Goal: Find specific page/section: Find specific page/section

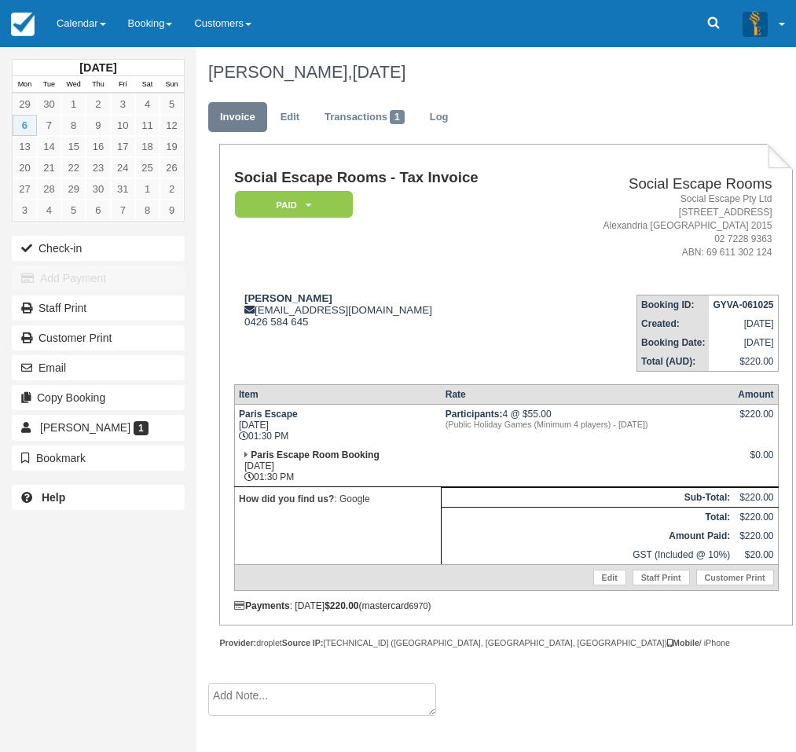
click at [80, 27] on link "Calendar" at bounding box center [81, 23] width 71 height 47
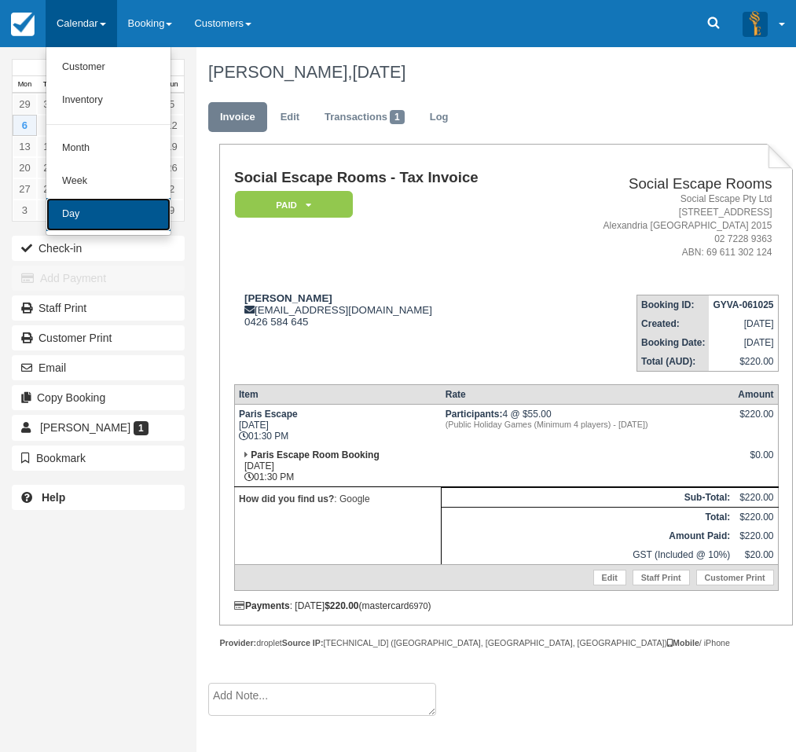
click at [75, 216] on link "Day" at bounding box center [108, 214] width 124 height 33
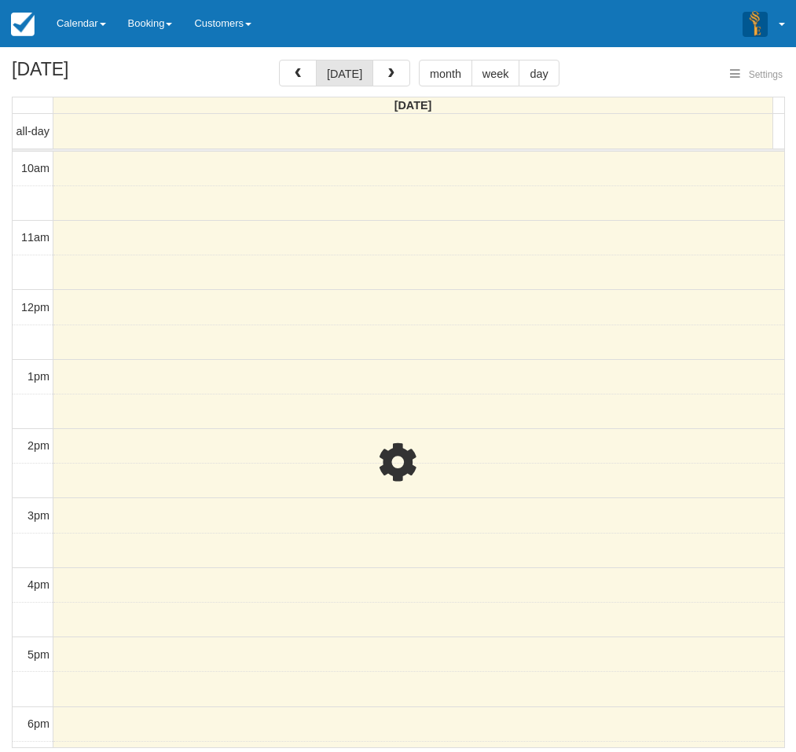
select select
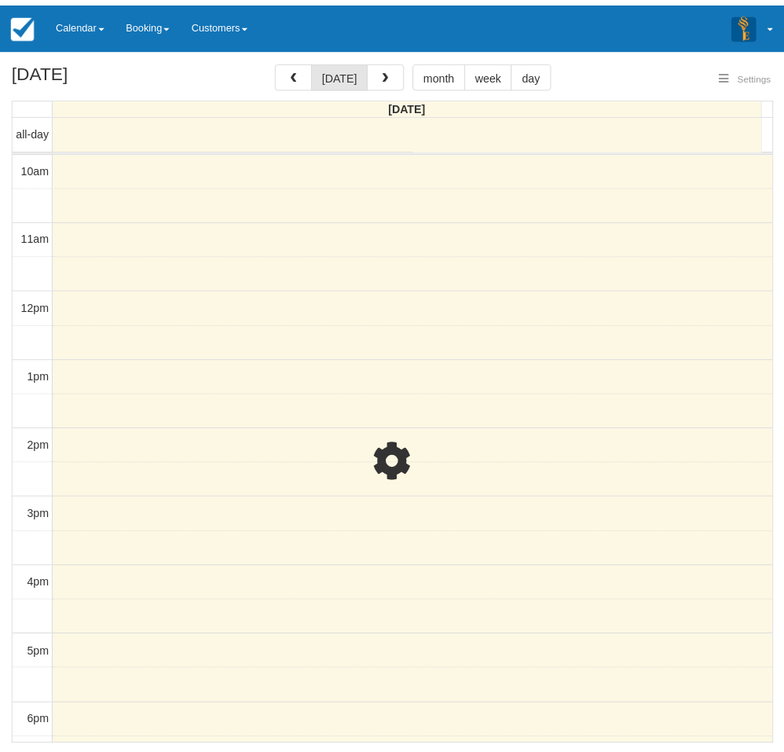
scroll to position [209, 0]
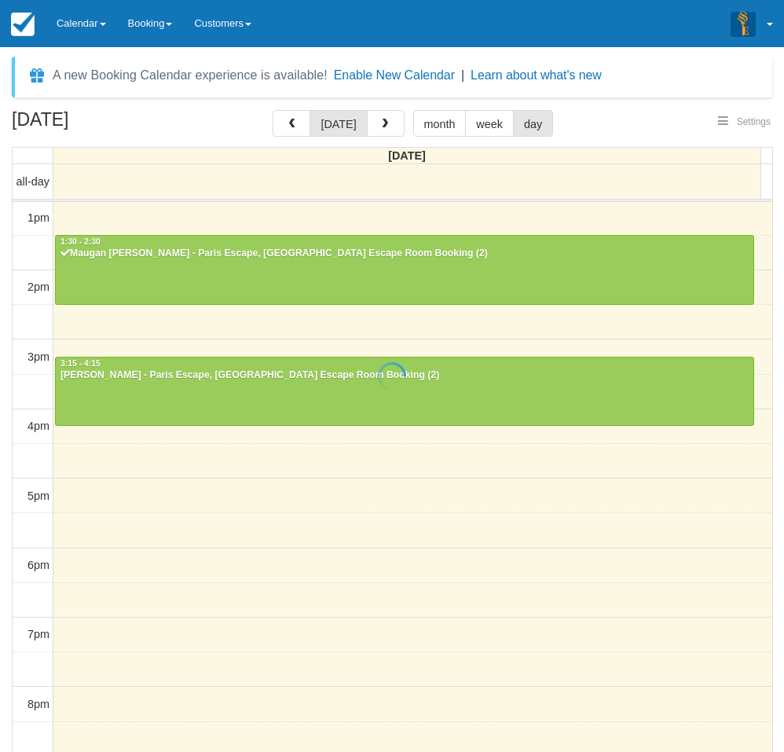
select select
click at [4, 527] on div "October 6, 2025 today month week day Monday all-day 10am 11am 12pm 1pm 2pm 3pm …" at bounding box center [392, 454] width 784 height 688
click at [94, 27] on link "Calendar" at bounding box center [81, 23] width 71 height 47
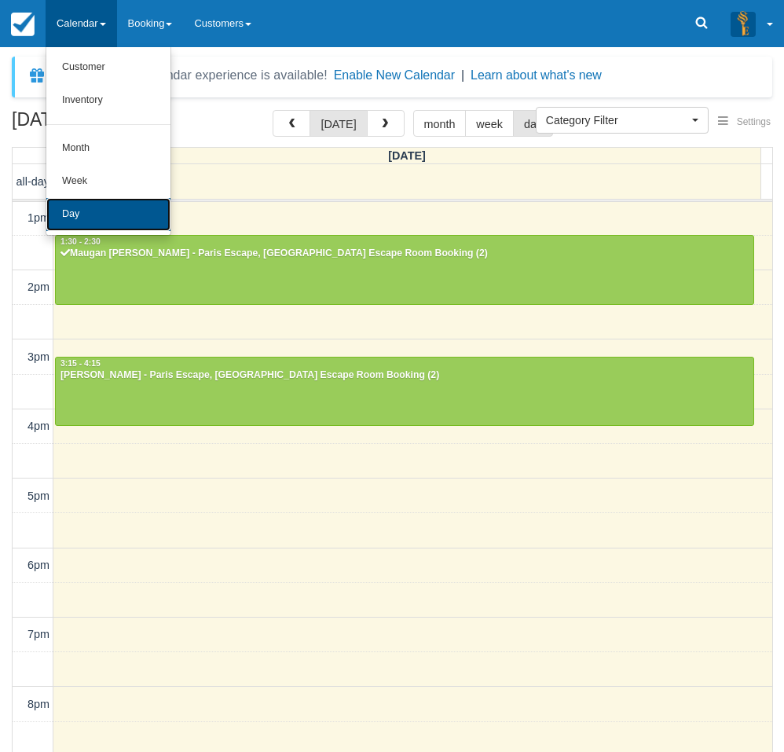
click at [79, 212] on link "Day" at bounding box center [108, 214] width 124 height 33
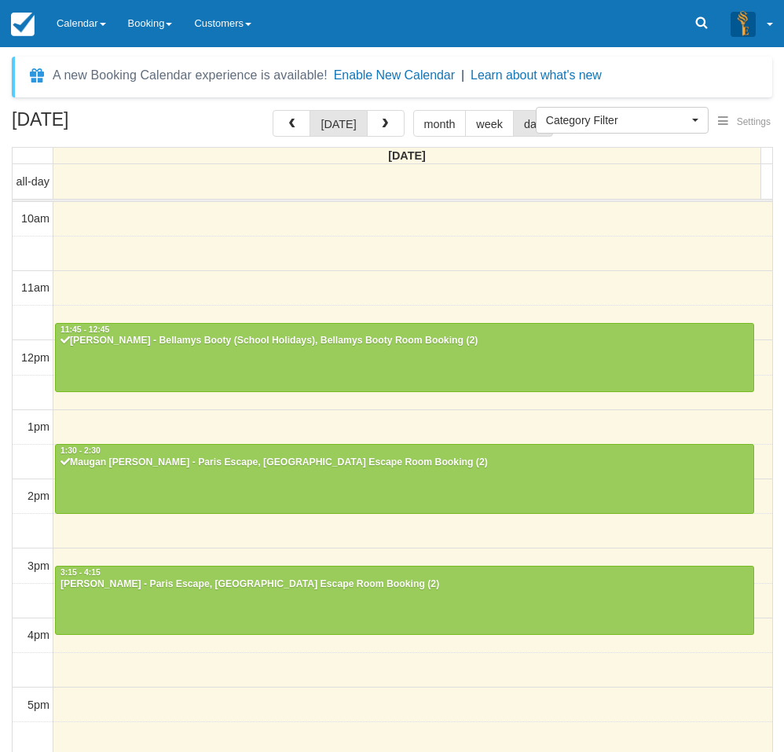
select select
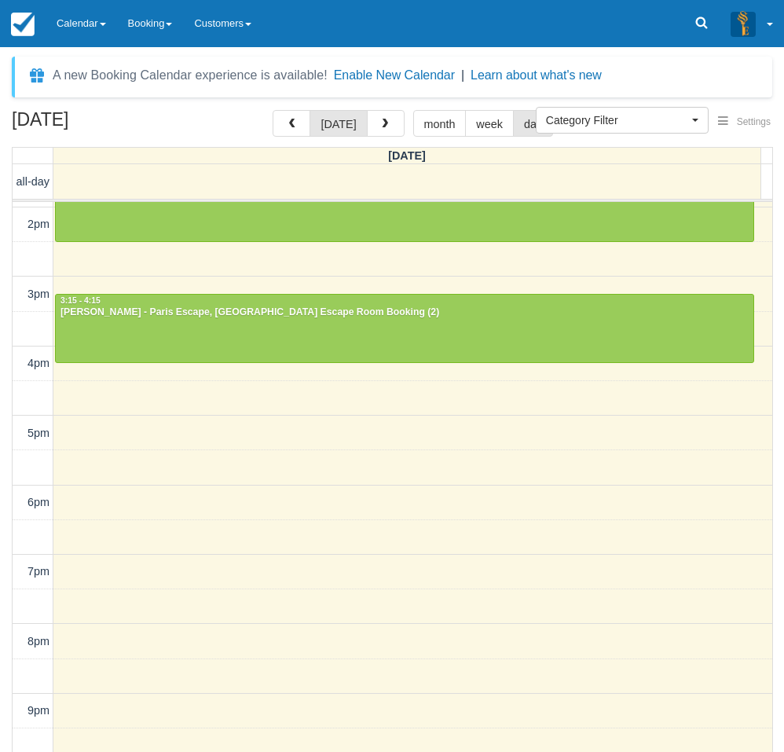
click at [8, 477] on div "October 6, 2025 today month week day Monday all-day 10am 11am 12pm 1pm 2pm 3pm …" at bounding box center [392, 454] width 784 height 688
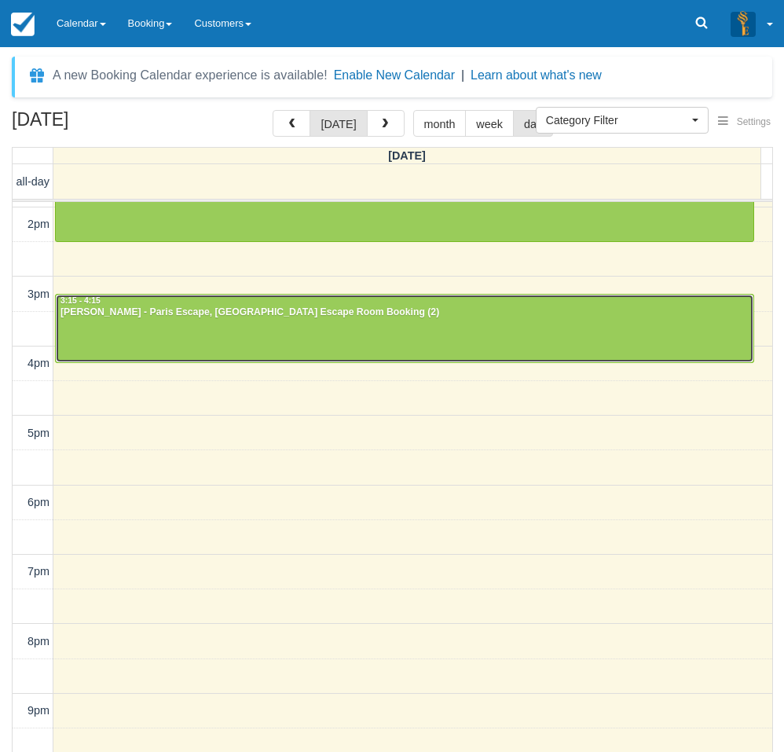
click at [143, 328] on div at bounding box center [405, 329] width 698 height 68
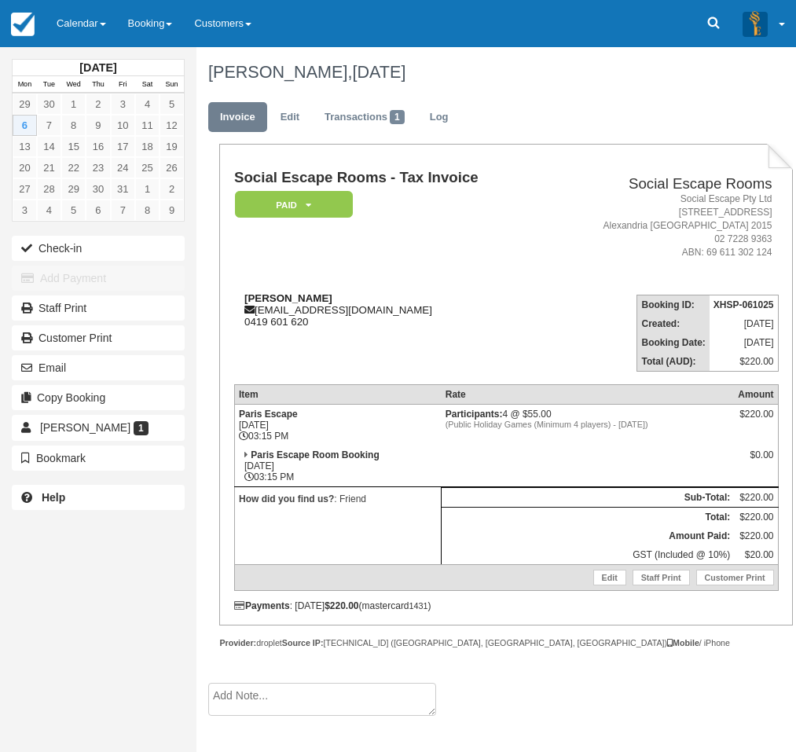
click at [311, 293] on strong "[PERSON_NAME]" at bounding box center [288, 298] width 88 height 12
click at [315, 299] on div "Angela Green angelaskocic@gmail.com 0419 601 620" at bounding box center [390, 309] width 312 height 35
click at [310, 299] on strong "Angela Green" at bounding box center [288, 298] width 88 height 12
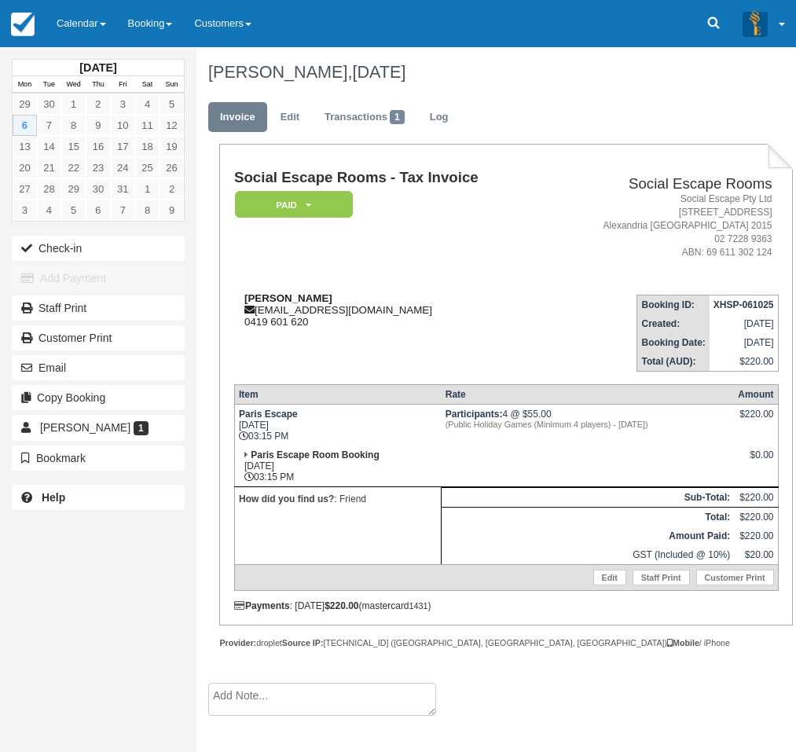
click at [310, 299] on strong "Angela Green" at bounding box center [288, 298] width 88 height 12
drag, startPoint x: 312, startPoint y: 298, endPoint x: 244, endPoint y: 295, distance: 68.4
click at [244, 295] on strong "Angela Green" at bounding box center [288, 298] width 88 height 12
copy strong "Angela Green"
click at [17, 582] on div "October 2025 Mon Tue Wed Thu Fri Sat Sun 29 30 1 2 3 4 5 6 7 8 9 10 11 12 13 14…" at bounding box center [98, 376] width 196 height 752
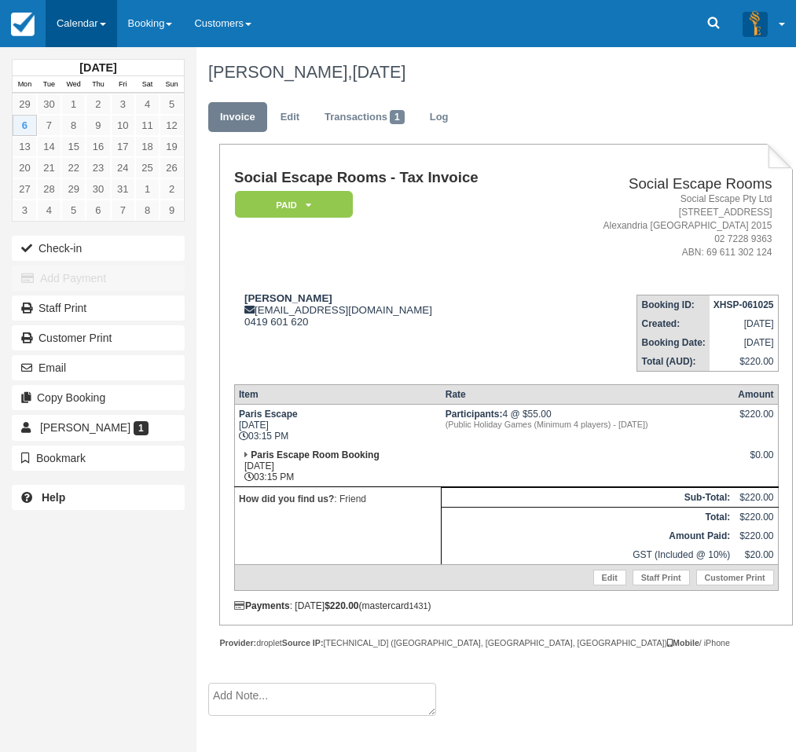
click at [90, 22] on link "Calendar" at bounding box center [81, 23] width 71 height 47
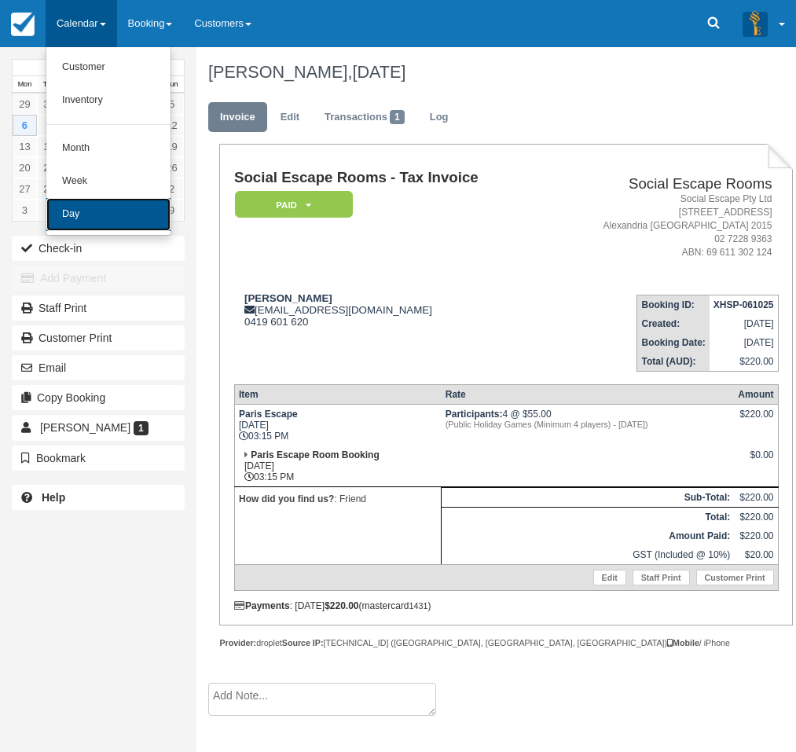
click at [90, 216] on link "Day" at bounding box center [108, 214] width 124 height 33
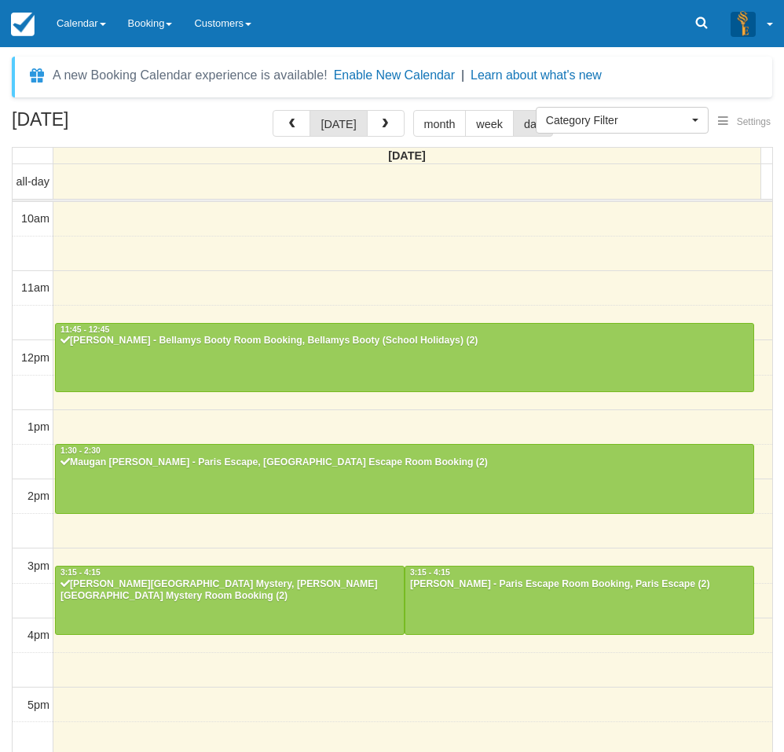
select select
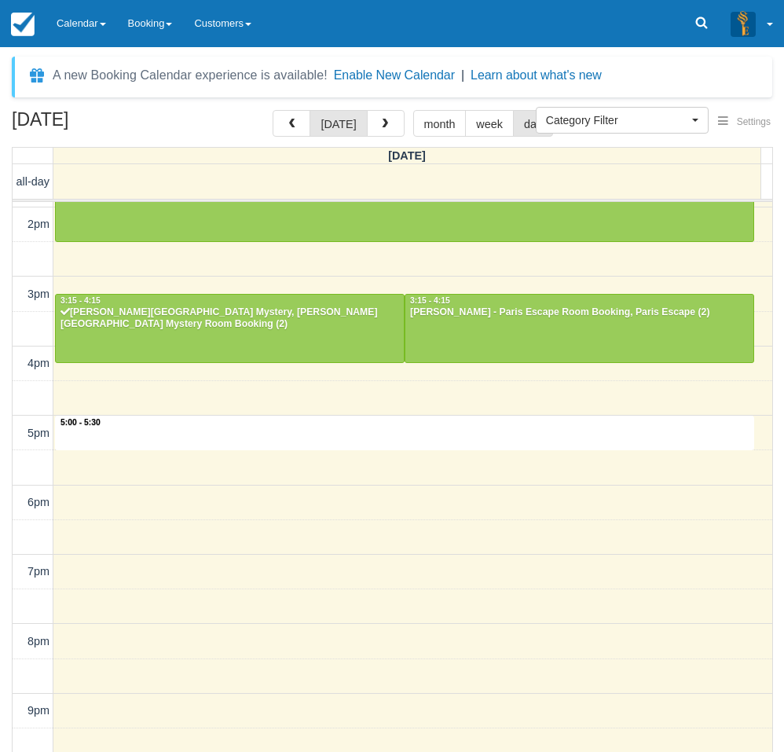
click at [167, 419] on div "10am 11am 12pm 1pm 2pm 3pm 4pm 5pm 6pm 7pm 8pm 9pm 10pm 5:00 - 5:30 11:45 - 12:…" at bounding box center [393, 363] width 760 height 867
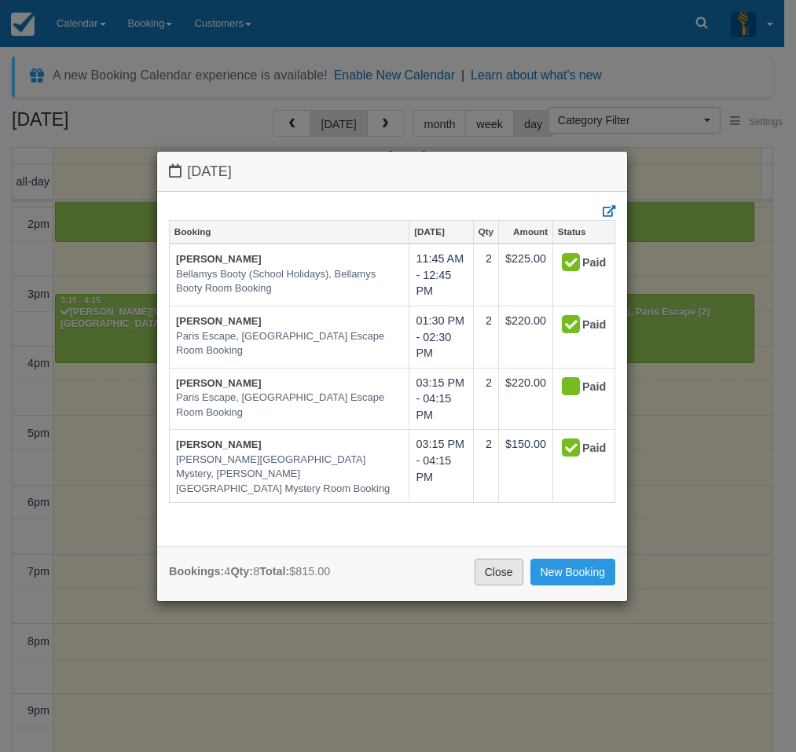
click at [484, 570] on link "Close" at bounding box center [499, 572] width 49 height 27
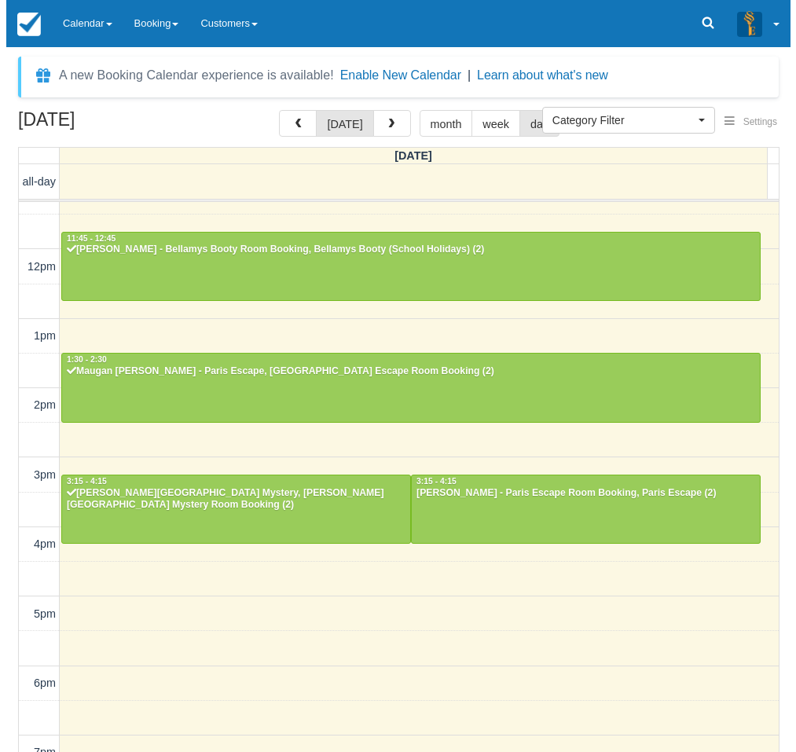
scroll to position [0, 0]
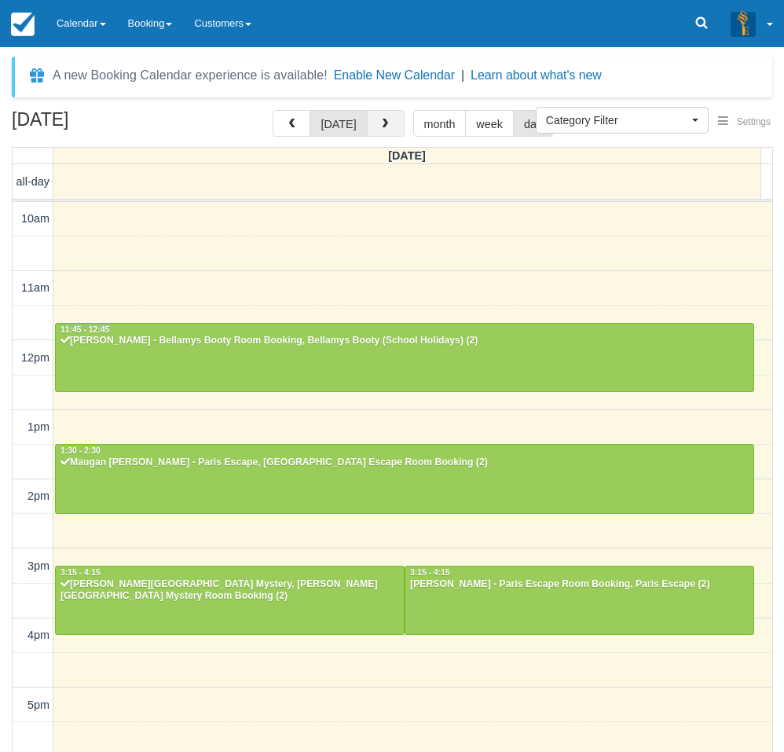
click at [379, 123] on span "button" at bounding box center [384, 124] width 11 height 11
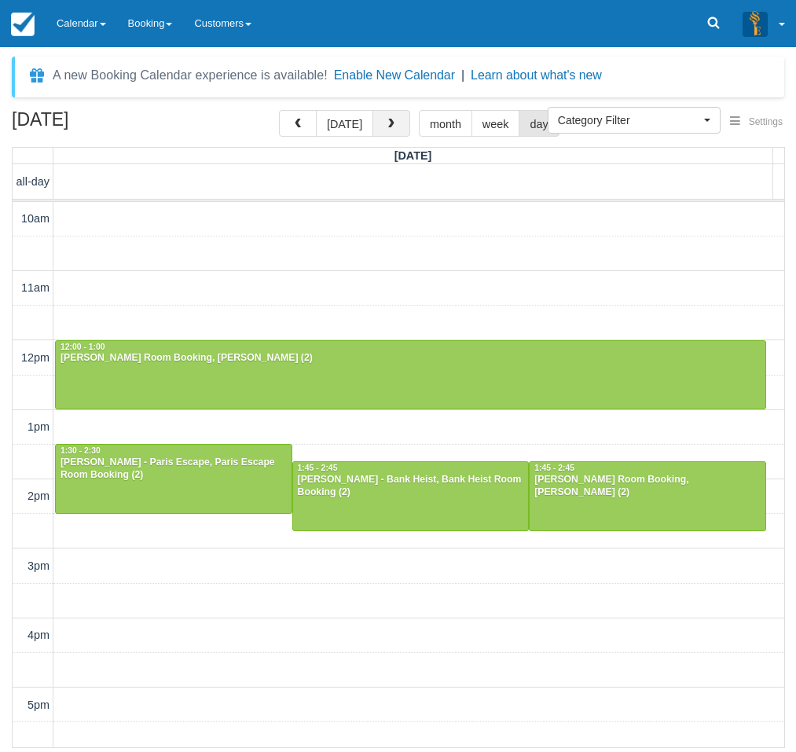
click at [393, 123] on span "button" at bounding box center [391, 124] width 11 height 11
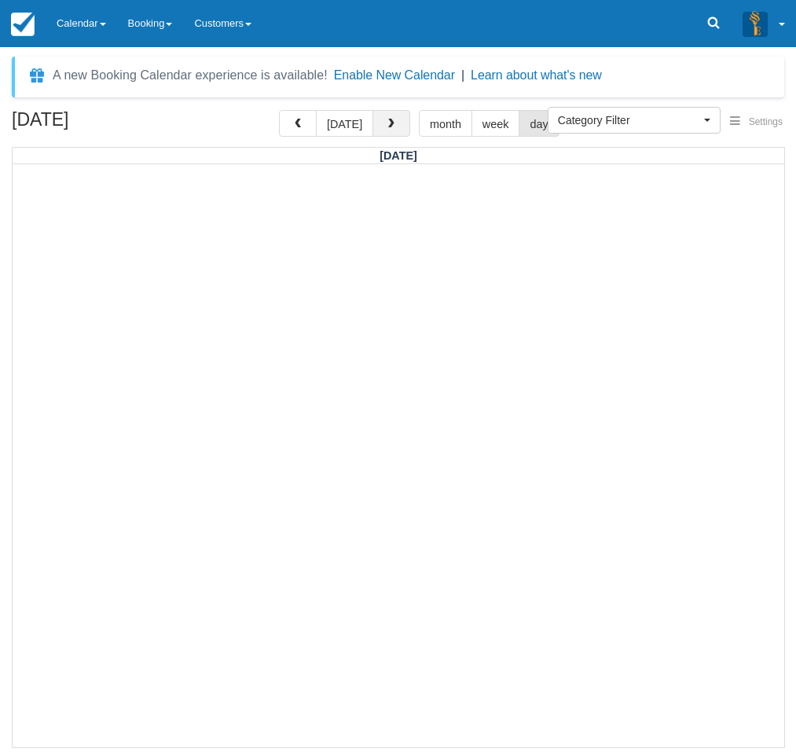
click at [384, 130] on button "button" at bounding box center [391, 123] width 38 height 27
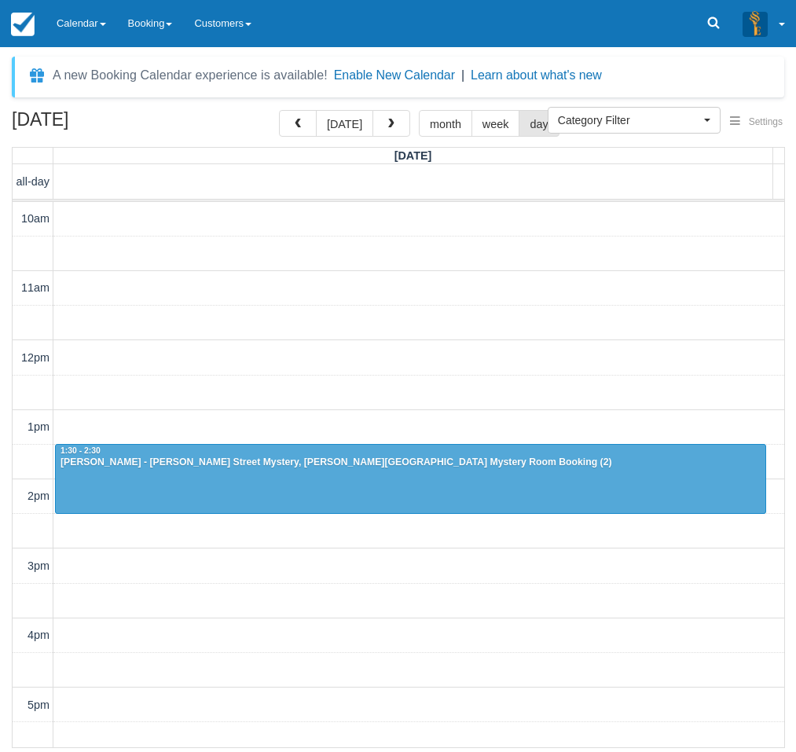
scroll to position [278, 0]
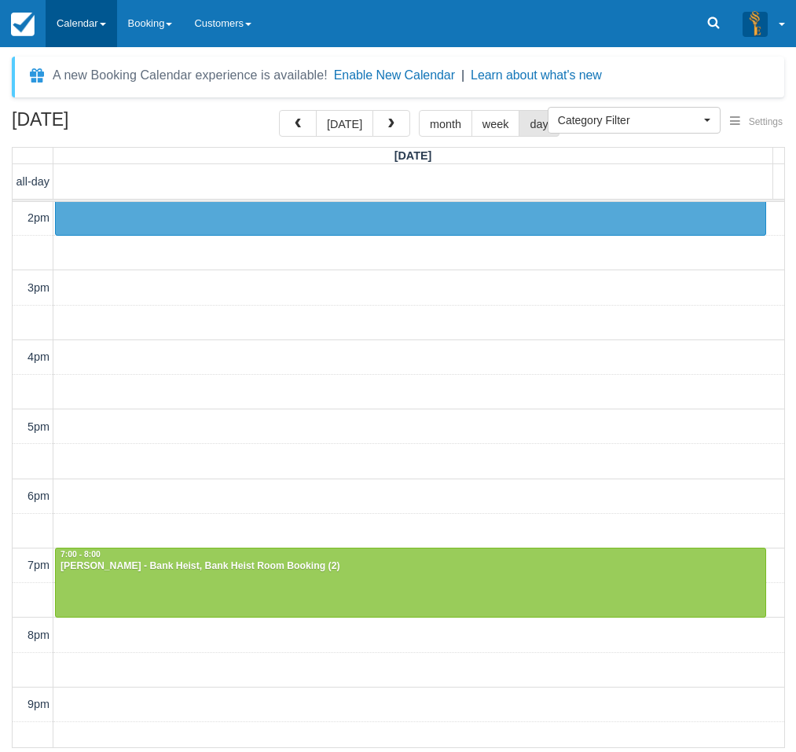
click at [79, 25] on link "Calendar" at bounding box center [81, 23] width 71 height 47
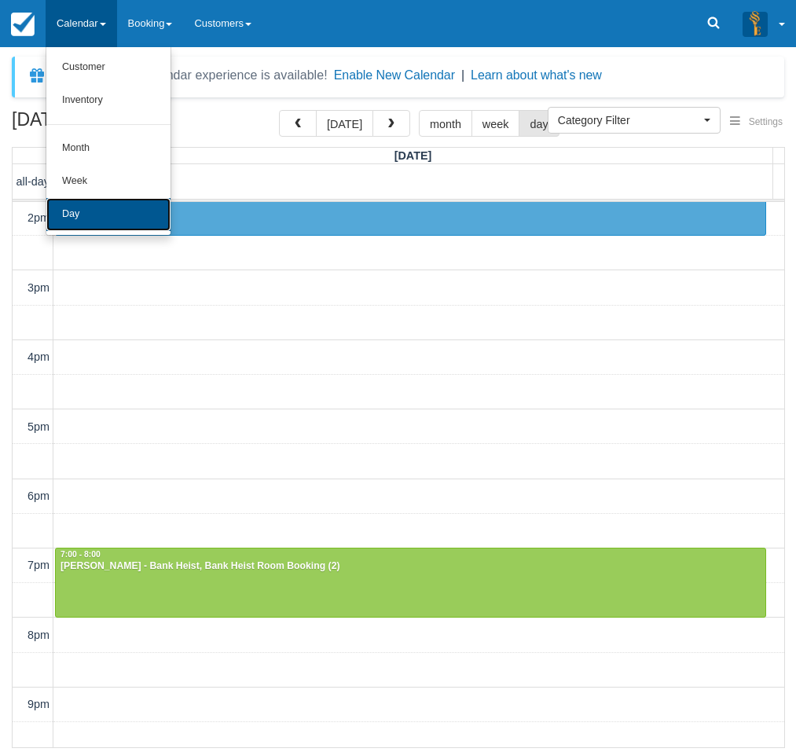
click at [72, 208] on link "Day" at bounding box center [108, 214] width 124 height 33
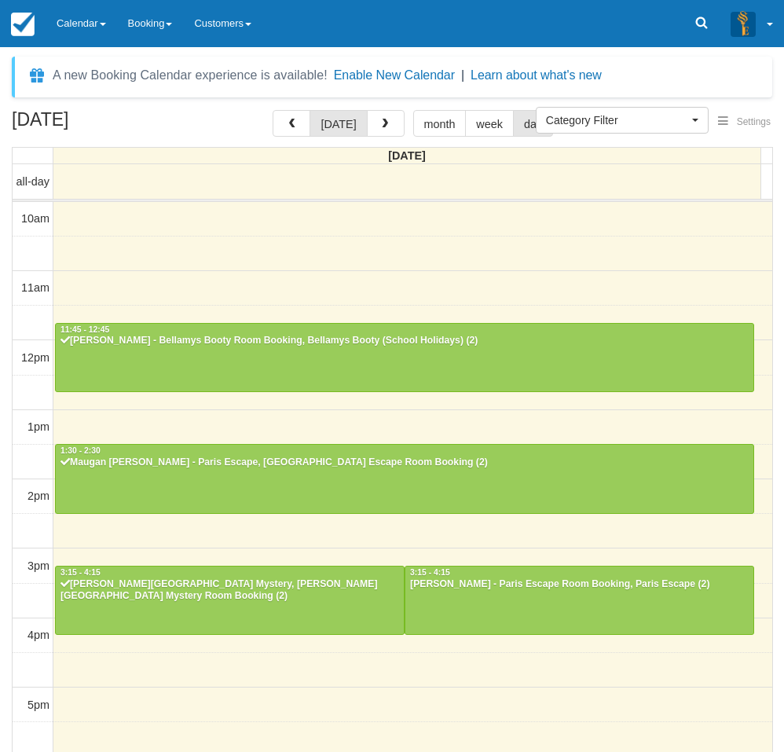
select select
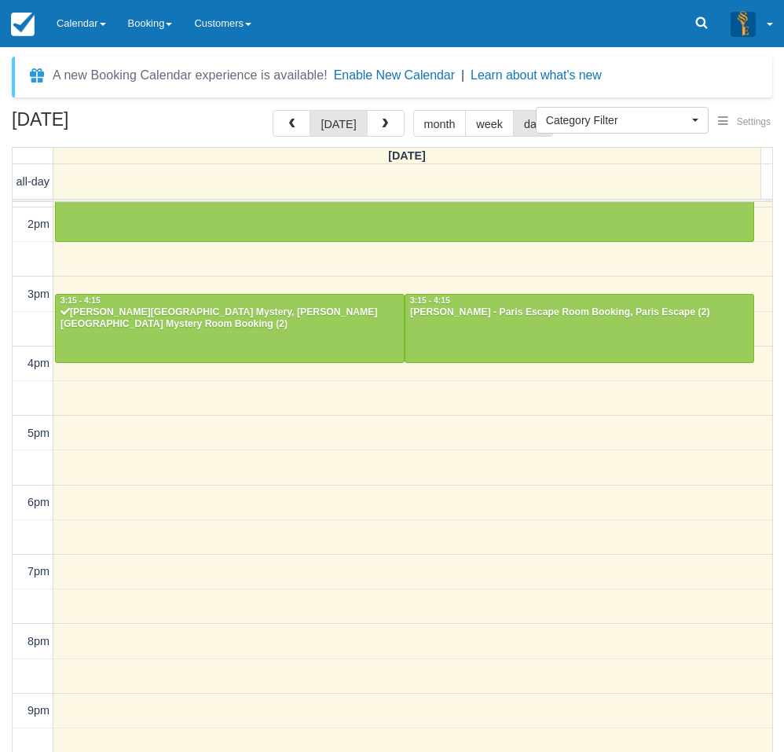
click at [4, 328] on div "[DATE] [DATE] month week day [DATE] all-day 10am 11am 12pm 1pm 2pm 3pm 4pm 5pm …" at bounding box center [392, 454] width 784 height 688
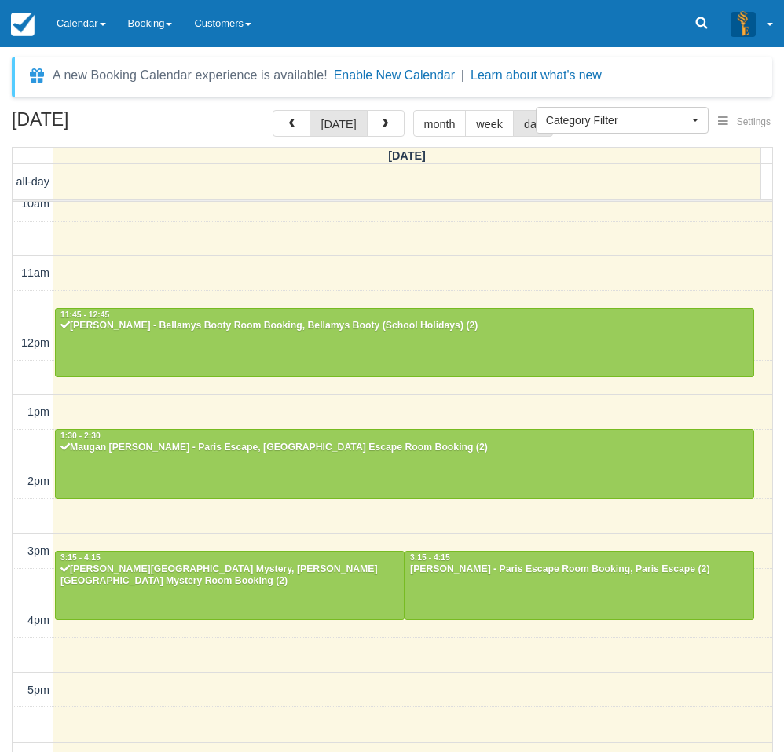
scroll to position [0, 0]
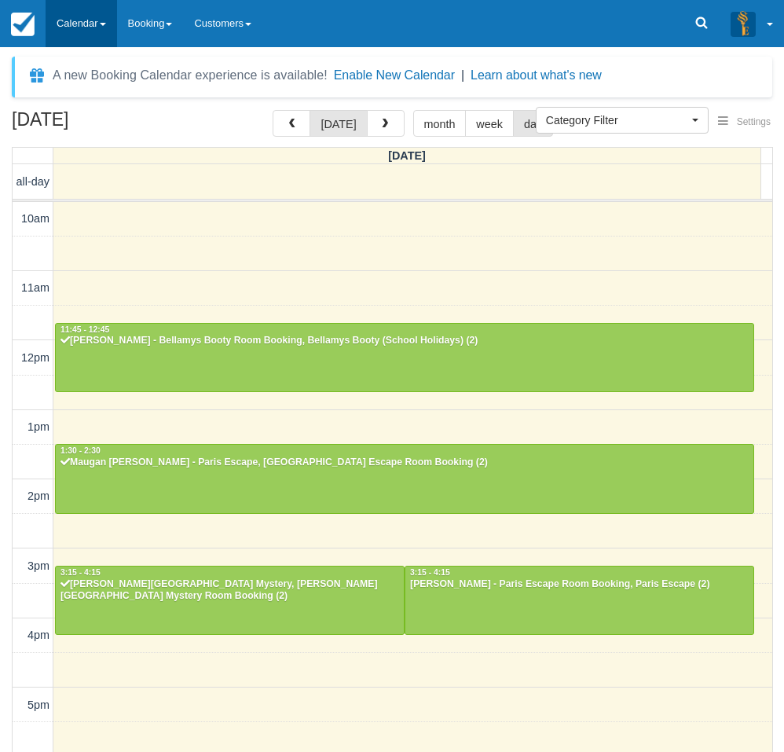
click at [94, 26] on link "Calendar" at bounding box center [81, 23] width 71 height 47
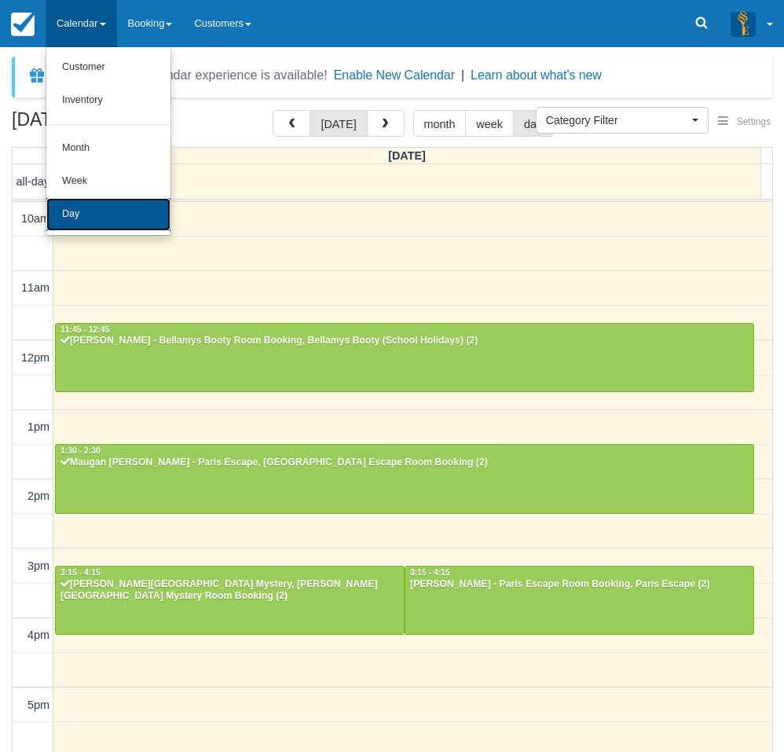
click at [87, 204] on link "Day" at bounding box center [108, 214] width 124 height 33
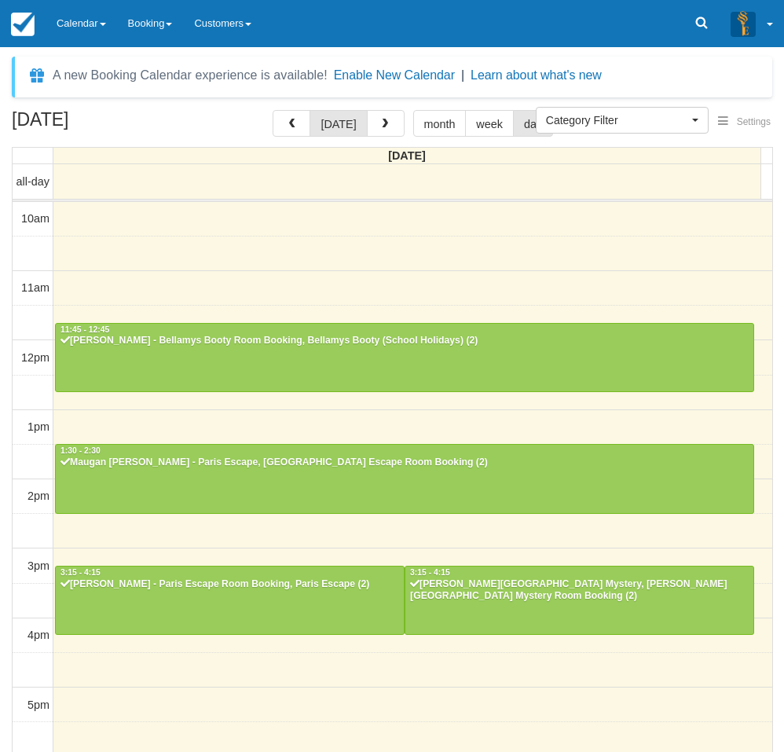
select select
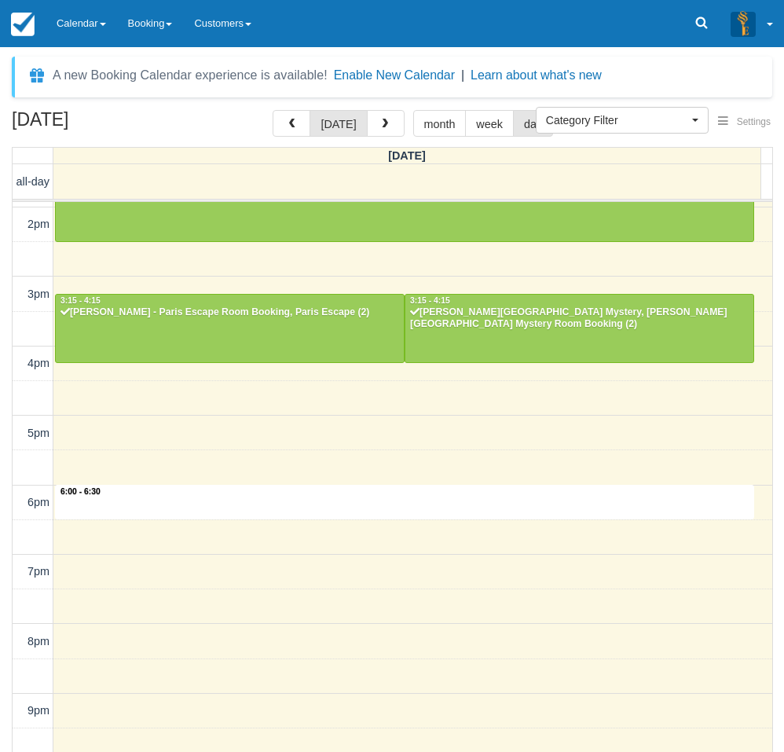
click at [317, 508] on div "10am 11am 12pm 1pm 2pm 3pm 4pm 5pm 6pm 7pm 8pm 9pm 10pm 6:00 - 6:30 11:45 - 12:…" at bounding box center [393, 363] width 760 height 867
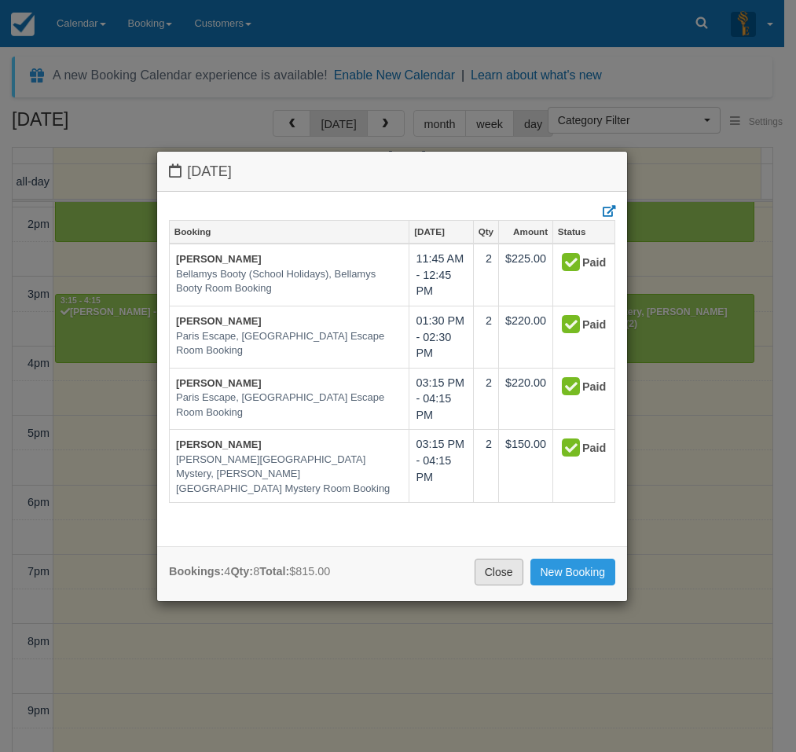
click at [493, 569] on link "Close" at bounding box center [499, 572] width 49 height 27
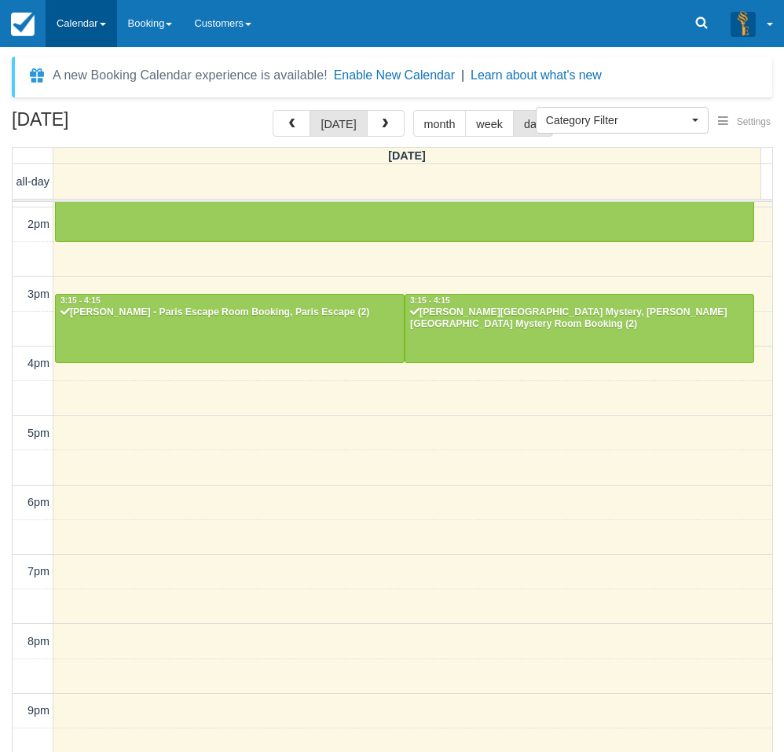
click at [97, 24] on link "Calendar" at bounding box center [81, 23] width 71 height 47
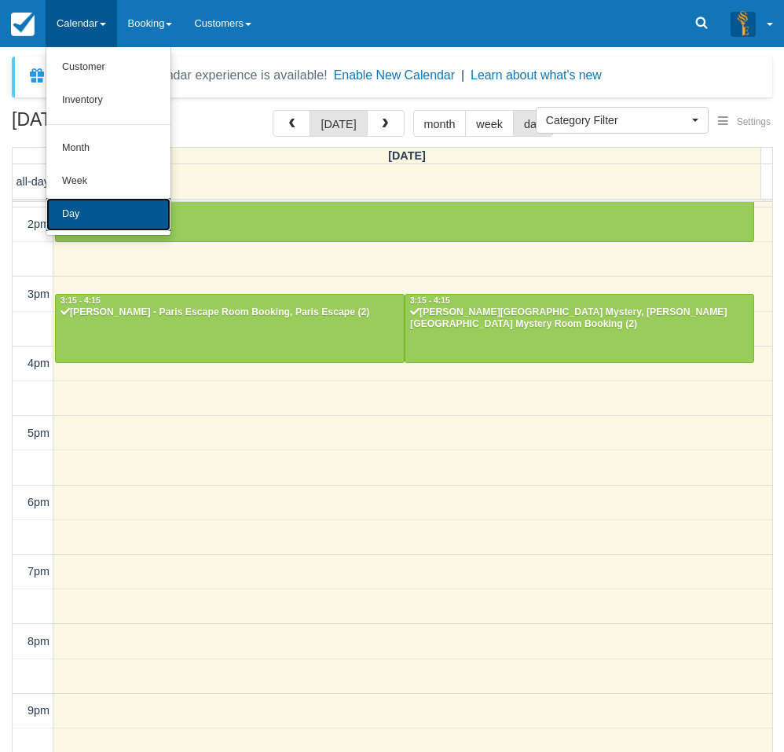
click at [92, 211] on link "Day" at bounding box center [108, 214] width 124 height 33
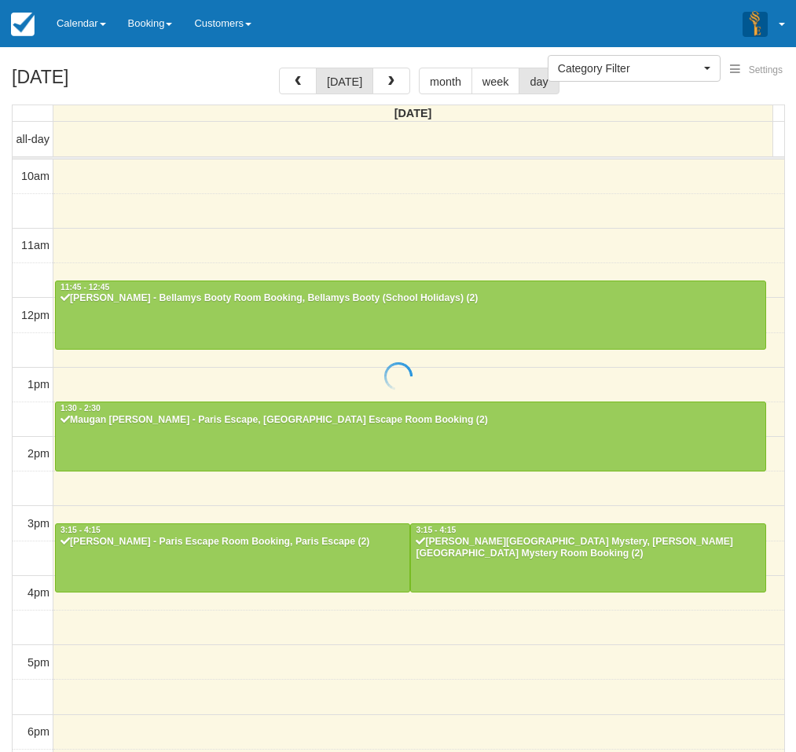
select select
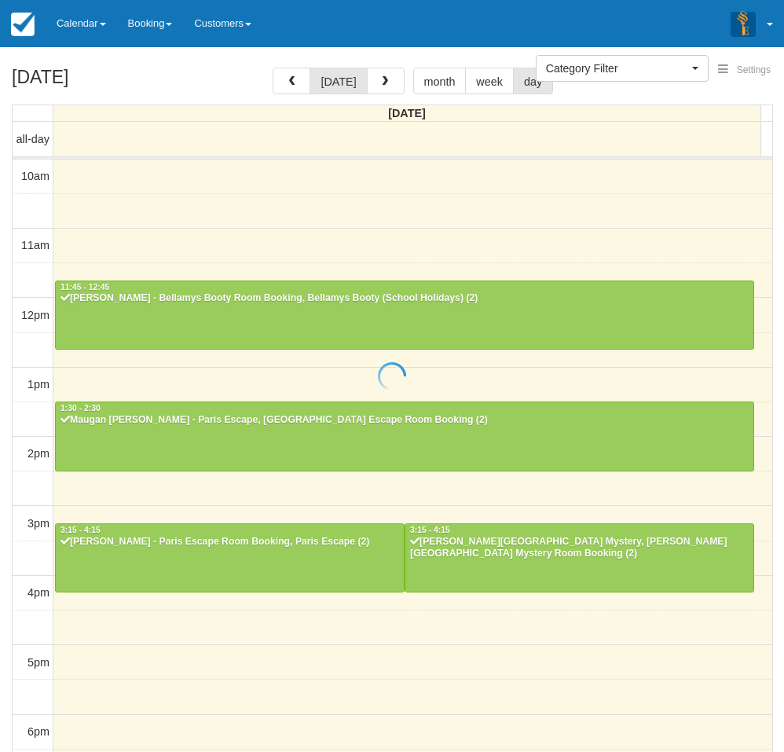
scroll to position [272, 0]
